Goal: Use online tool/utility: Use online tool/utility

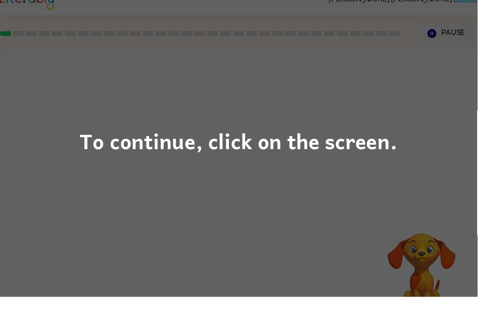
click at [370, 149] on div "To continue, click on the screen." at bounding box center [241, 157] width 321 height 33
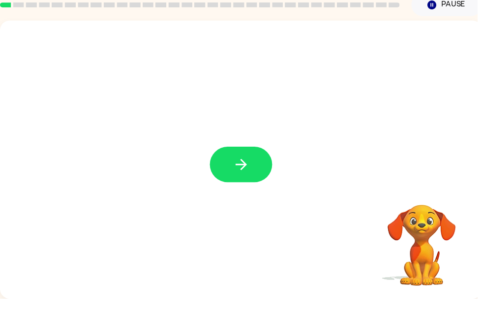
click at [246, 174] on icon "button" at bounding box center [242, 179] width 11 height 11
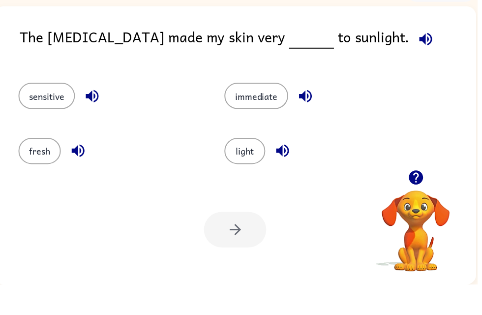
scroll to position [31, 0]
click at [421, 59] on icon "button" at bounding box center [429, 67] width 17 height 17
click at [39, 167] on button "fresh" at bounding box center [40, 180] width 43 height 27
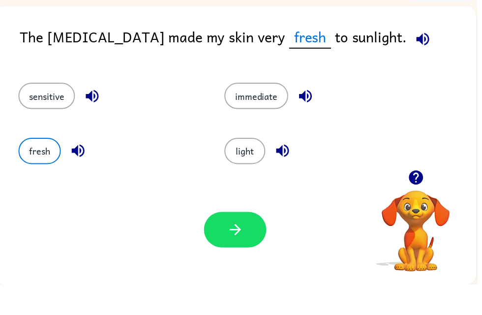
click at [37, 111] on button "sensitive" at bounding box center [47, 124] width 57 height 27
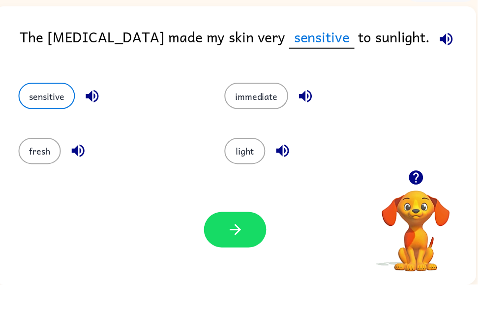
click at [239, 254] on icon "button" at bounding box center [237, 259] width 11 height 11
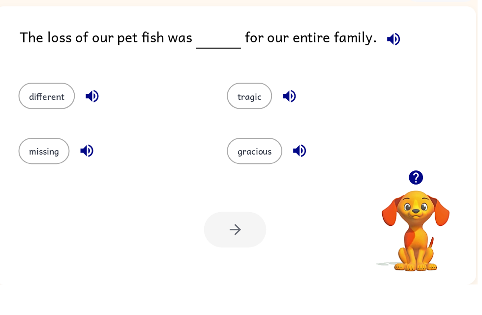
click at [386, 55] on button "button" at bounding box center [397, 67] width 25 height 25
click at [246, 167] on button "gracious" at bounding box center [257, 180] width 56 height 27
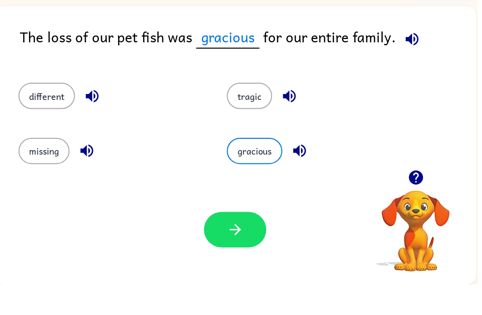
click at [248, 111] on button "tragic" at bounding box center [252, 124] width 46 height 27
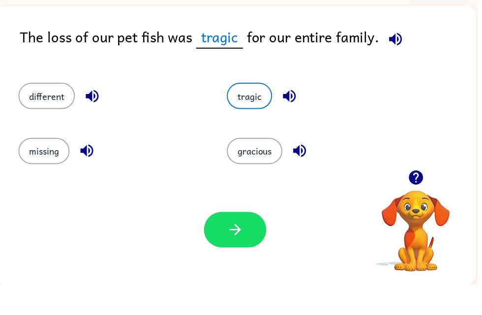
click at [282, 112] on button "button" at bounding box center [292, 124] width 25 height 25
click at [303, 174] on icon "button" at bounding box center [302, 180] width 13 height 13
click at [79, 167] on button "button" at bounding box center [87, 179] width 25 height 25
click at [395, 60] on icon "button" at bounding box center [399, 66] width 13 height 13
click at [92, 171] on icon "button" at bounding box center [87, 179] width 17 height 17
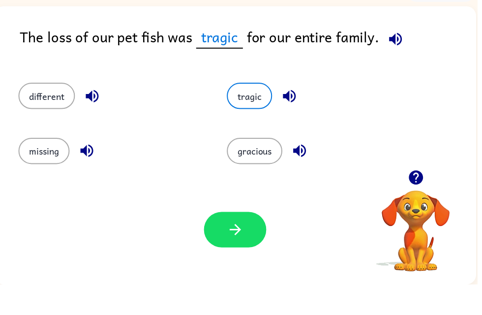
click at [397, 59] on icon "button" at bounding box center [399, 67] width 17 height 17
click at [392, 59] on icon "button" at bounding box center [399, 67] width 17 height 17
click at [293, 116] on icon "button" at bounding box center [292, 124] width 17 height 17
click at [261, 111] on button "tragic" at bounding box center [252, 124] width 46 height 27
click at [246, 251] on icon "button" at bounding box center [237, 259] width 17 height 17
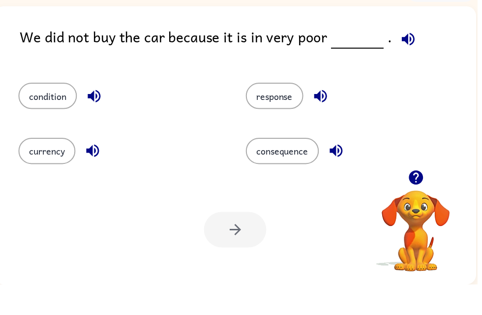
click at [91, 174] on icon "button" at bounding box center [93, 180] width 13 height 13
click at [98, 116] on icon "button" at bounding box center [95, 124] width 17 height 17
click at [344, 171] on icon "button" at bounding box center [339, 179] width 17 height 17
click at [325, 116] on icon "button" at bounding box center [323, 124] width 17 height 17
click at [100, 116] on icon "button" at bounding box center [95, 124] width 17 height 17
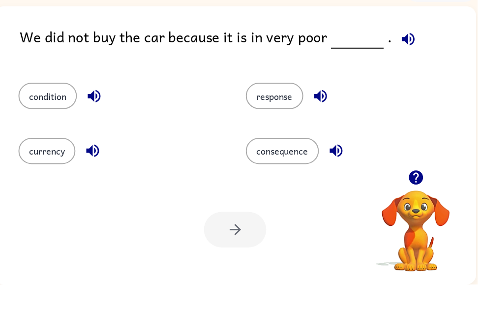
click at [406, 60] on icon "button" at bounding box center [412, 66] width 13 height 13
click at [97, 118] on icon "button" at bounding box center [94, 124] width 13 height 13
click at [60, 111] on button "condition" at bounding box center [48, 124] width 59 height 27
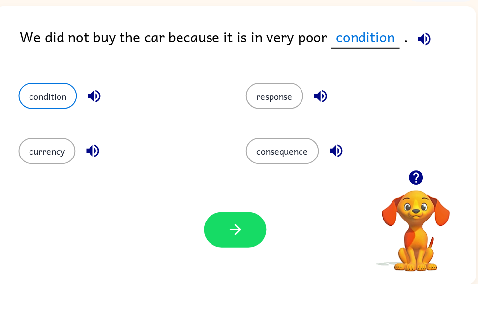
click at [229, 251] on icon "button" at bounding box center [237, 259] width 17 height 17
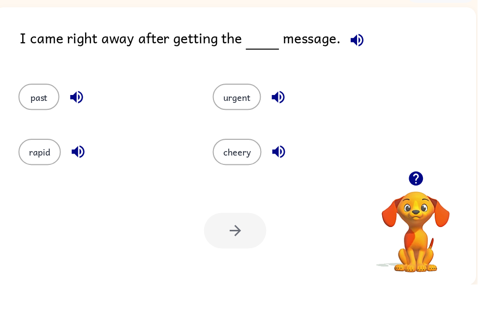
scroll to position [30, 0]
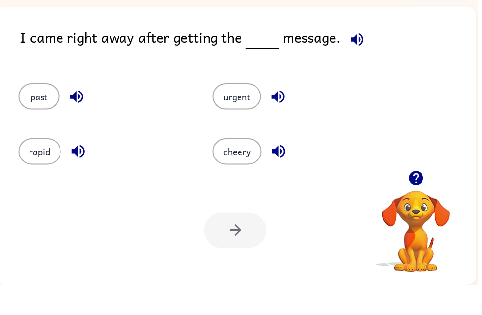
click at [360, 61] on icon "button" at bounding box center [360, 67] width 13 height 13
click at [284, 119] on icon "button" at bounding box center [280, 125] width 13 height 13
click at [235, 112] on button "urgent" at bounding box center [239, 125] width 49 height 27
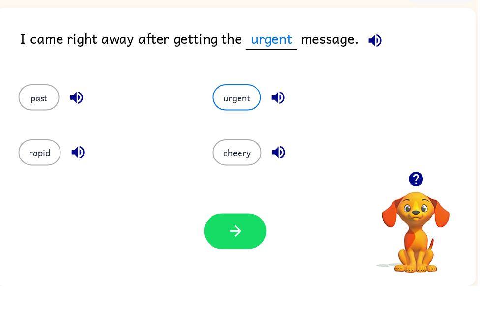
click at [245, 251] on icon "button" at bounding box center [237, 259] width 17 height 17
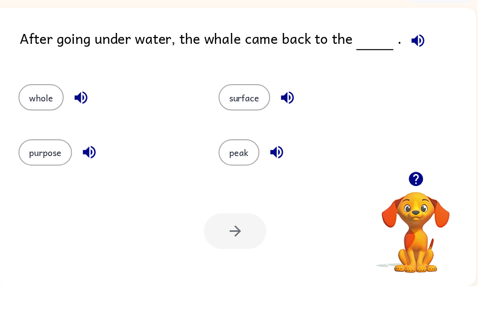
click at [421, 61] on icon "button" at bounding box center [421, 67] width 13 height 13
click at [224, 242] on div at bounding box center [237, 260] width 63 height 36
click at [244, 112] on button "surface" at bounding box center [247, 125] width 52 height 27
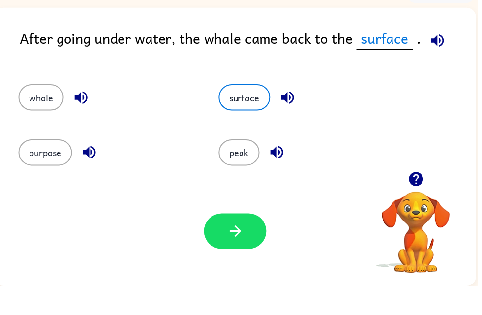
click at [224, 242] on button "button" at bounding box center [237, 260] width 63 height 36
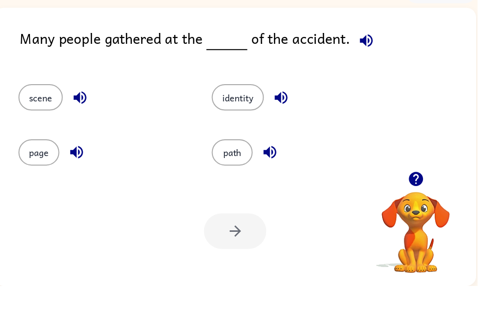
click at [368, 61] on icon "button" at bounding box center [369, 67] width 13 height 13
click at [246, 112] on button "identity" at bounding box center [240, 125] width 53 height 27
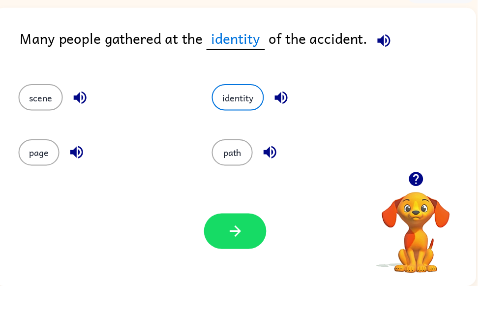
click at [283, 117] on icon "button" at bounding box center [283, 125] width 17 height 17
click at [80, 119] on icon "button" at bounding box center [80, 125] width 13 height 13
click at [76, 174] on icon "button" at bounding box center [77, 180] width 13 height 13
click at [34, 112] on button "scene" at bounding box center [41, 125] width 45 height 27
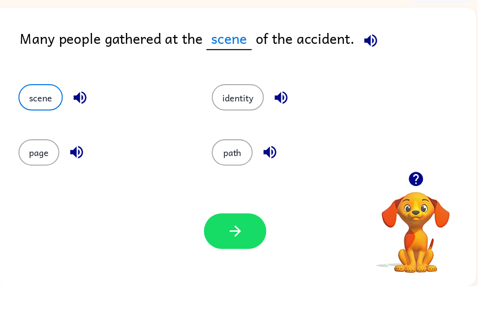
click at [233, 251] on icon "button" at bounding box center [237, 259] width 17 height 17
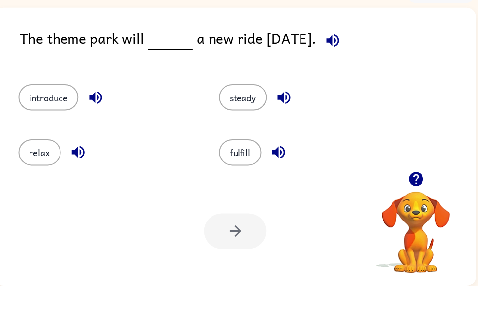
click at [345, 59] on icon "button" at bounding box center [335, 67] width 17 height 17
click at [285, 172] on icon "button" at bounding box center [281, 180] width 17 height 17
click at [287, 174] on icon "button" at bounding box center [281, 180] width 13 height 13
click at [293, 119] on icon "button" at bounding box center [286, 125] width 13 height 13
click at [101, 117] on icon "button" at bounding box center [96, 125] width 17 height 17
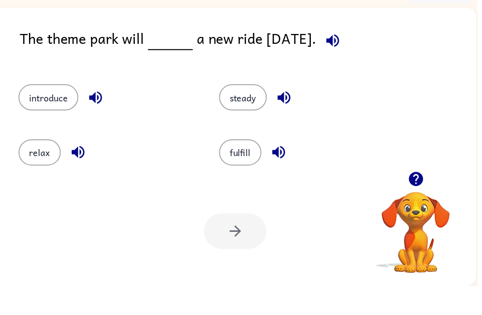
click at [45, 112] on button "introduce" at bounding box center [49, 125] width 60 height 27
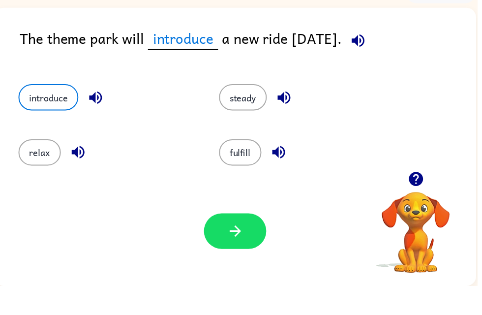
click at [242, 251] on icon "button" at bounding box center [237, 259] width 17 height 17
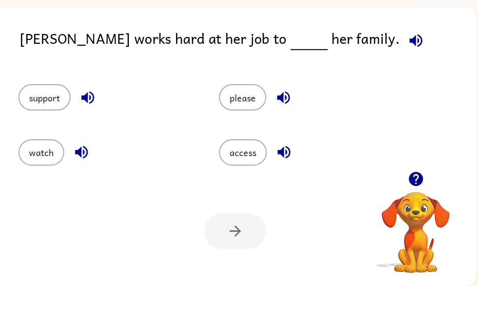
click at [411, 59] on icon "button" at bounding box center [419, 67] width 17 height 17
click at [290, 174] on icon "button" at bounding box center [286, 180] width 13 height 13
click at [88, 119] on icon "button" at bounding box center [88, 125] width 13 height 13
click at [241, 242] on div at bounding box center [237, 260] width 63 height 36
click at [234, 242] on div at bounding box center [237, 260] width 63 height 36
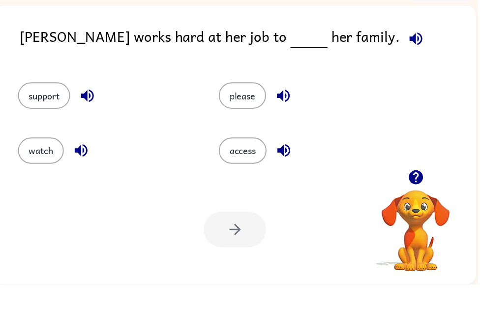
scroll to position [31, 0]
click at [45, 111] on button "support" at bounding box center [44, 124] width 53 height 27
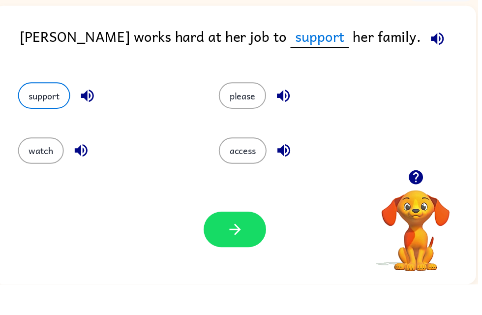
click at [244, 251] on icon "button" at bounding box center [237, 259] width 17 height 17
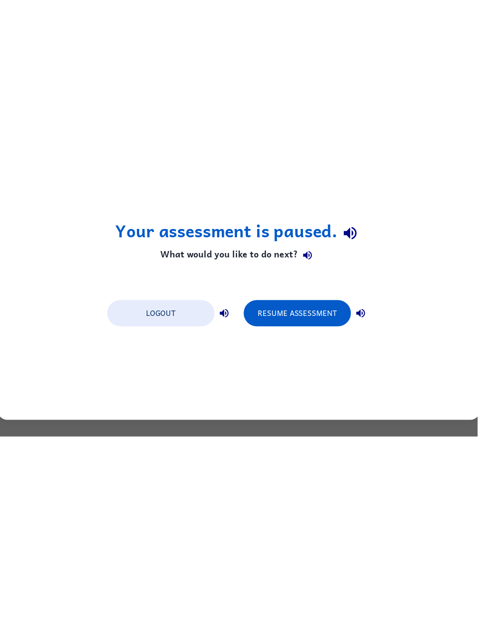
scroll to position [0, 0]
